Goal: Connect with others: Connect with others

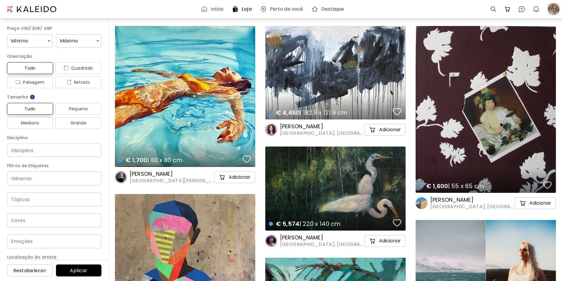
click at [553, 8] on div at bounding box center [553, 9] width 13 height 13
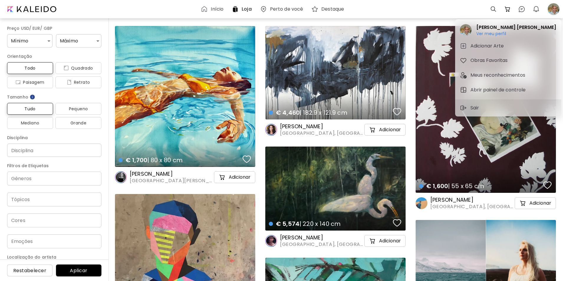
click at [358, 6] on div at bounding box center [281, 140] width 563 height 281
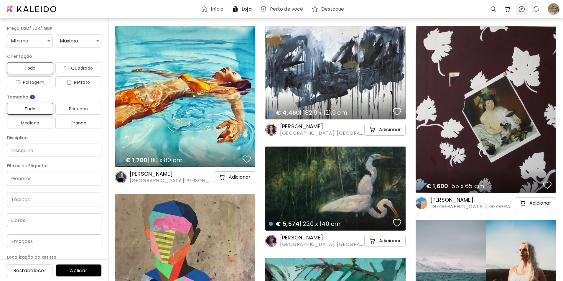
click at [522, 10] on img at bounding box center [521, 9] width 7 height 7
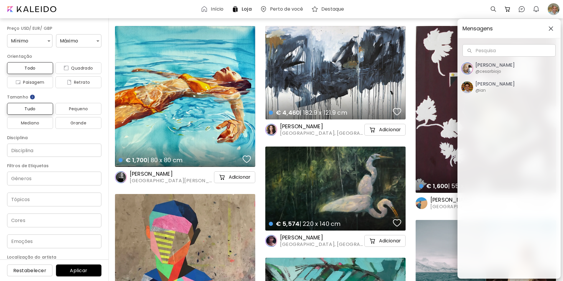
click at [483, 83] on h5 "[PERSON_NAME]" at bounding box center [494, 84] width 39 height 6
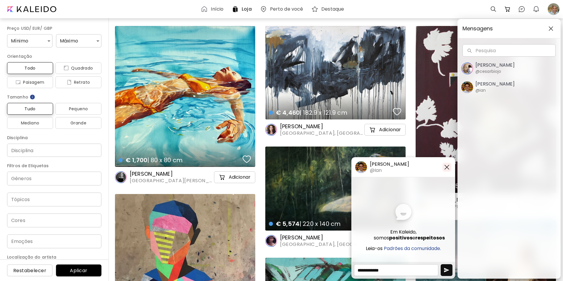
click at [446, 166] on img "button" at bounding box center [446, 167] width 7 height 7
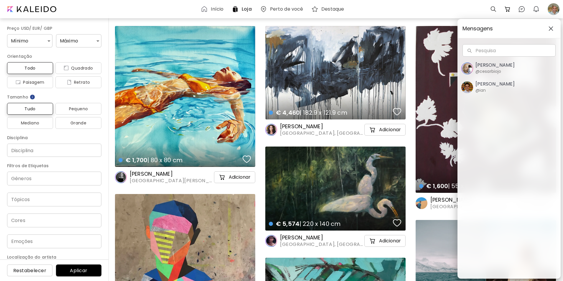
click at [552, 27] on img "button" at bounding box center [550, 28] width 5 height 5
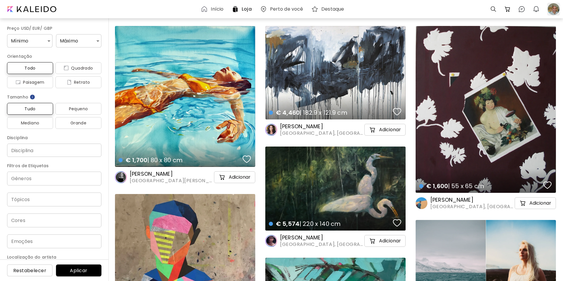
click at [552, 8] on div at bounding box center [553, 9] width 13 height 13
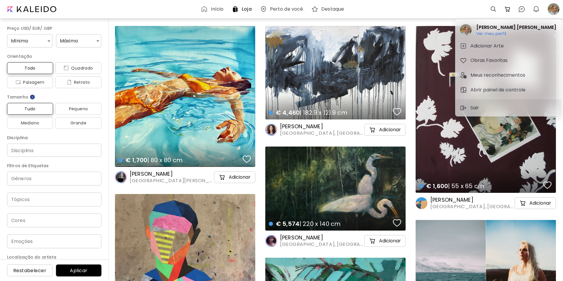
click at [137, 8] on div at bounding box center [281, 140] width 563 height 281
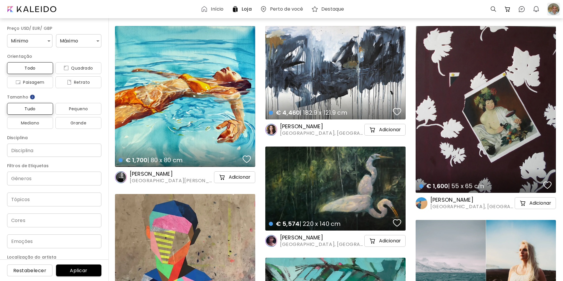
click at [555, 10] on div at bounding box center [553, 9] width 13 height 13
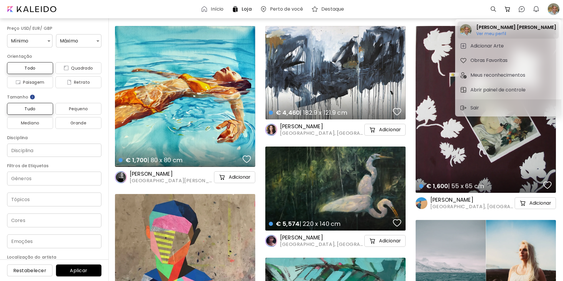
click at [489, 26] on h2 "[PERSON_NAME] [PERSON_NAME]" at bounding box center [516, 27] width 80 height 7
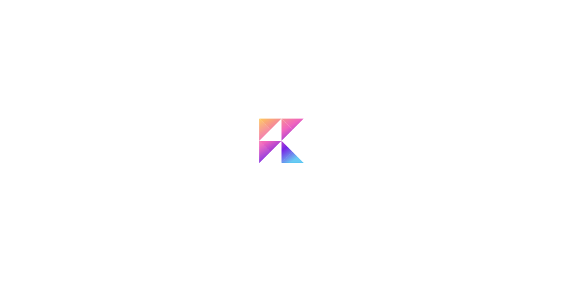
click at [489, 32] on div at bounding box center [281, 163] width 563 height 281
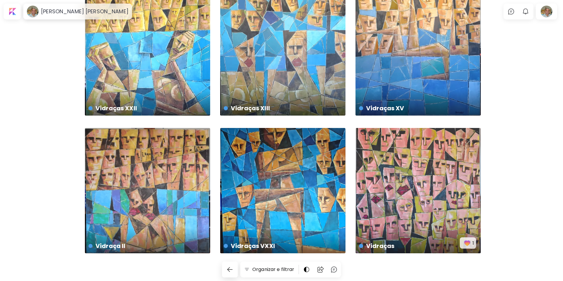
scroll to position [37, 0]
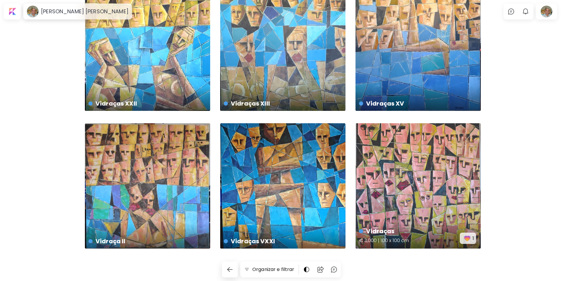
click at [465, 238] on img "button" at bounding box center [467, 238] width 8 height 8
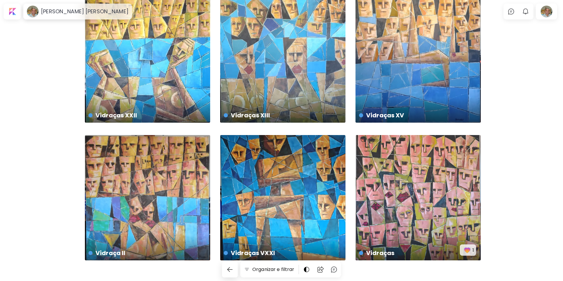
scroll to position [0, 0]
